Goal: Information Seeking & Learning: Learn about a topic

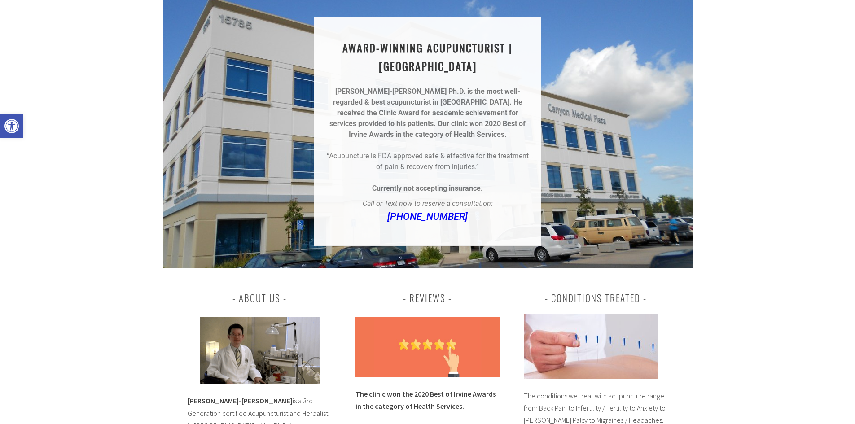
scroll to position [135, 0]
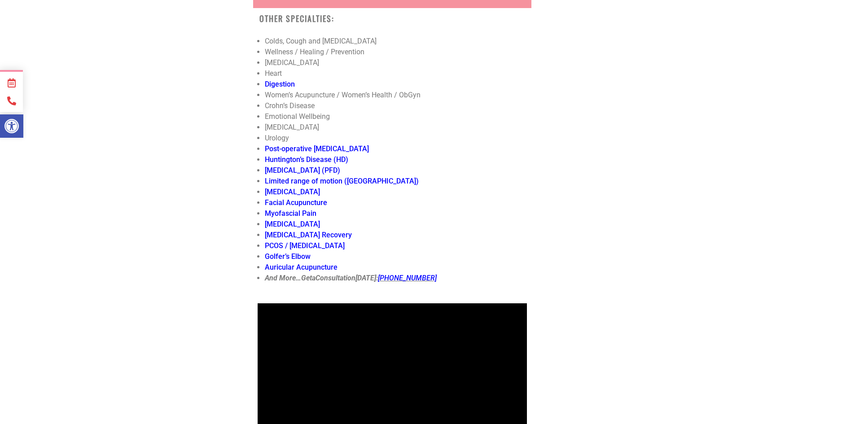
scroll to position [3143, 0]
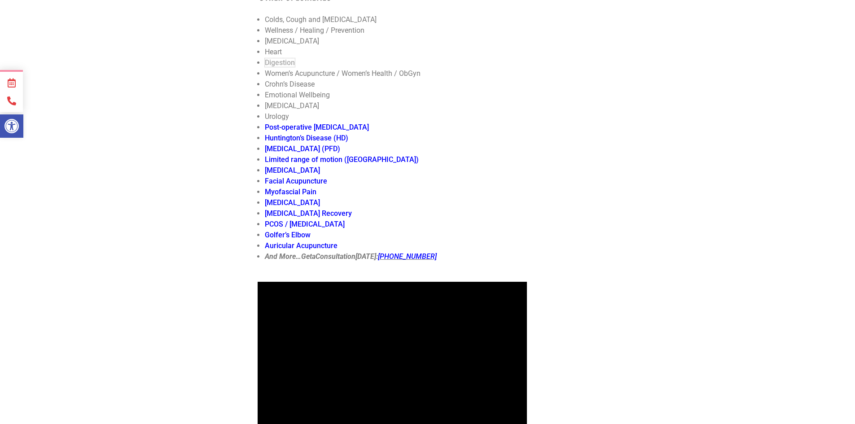
click at [290, 67] on link "Digestion" at bounding box center [280, 62] width 30 height 9
